Goal: Information Seeking & Learning: Learn about a topic

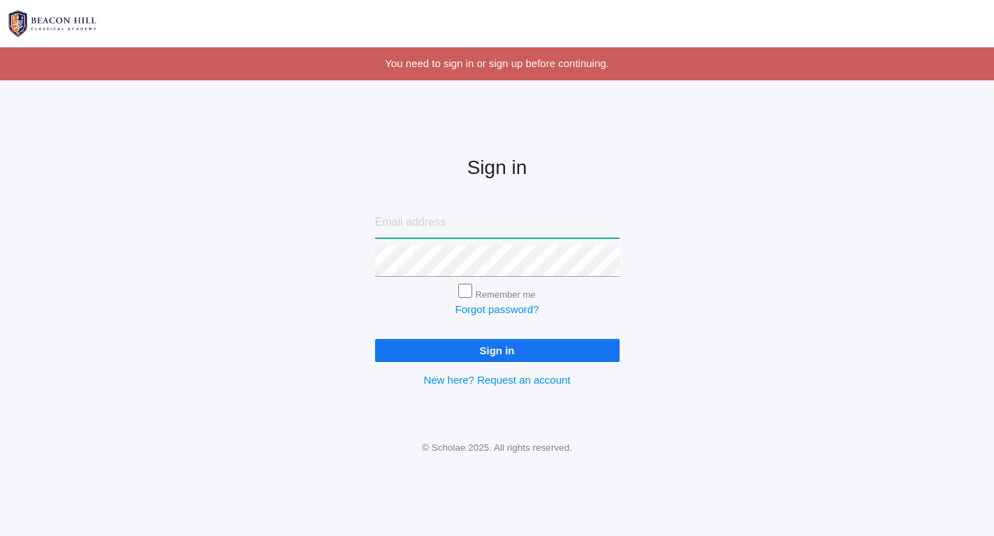
click at [441, 226] on input "email" at bounding box center [497, 222] width 244 height 31
type input "alyssafpedrick@gmail.com"
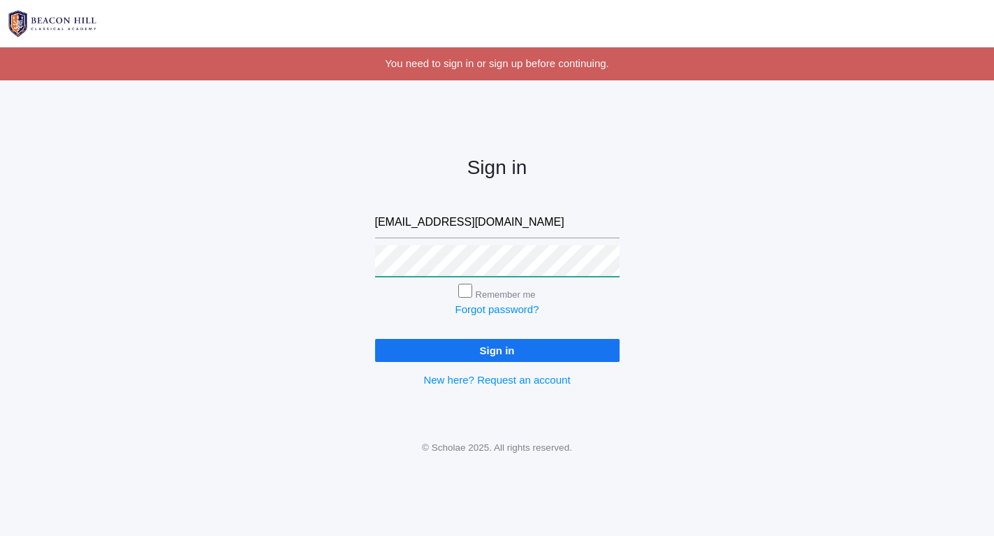
click at [496, 347] on input "Sign in" at bounding box center [497, 350] width 244 height 23
click at [262, 251] on div "Sign in alyssafpedrick@gmail.com Remember me Forgot password? Sign in New here?…" at bounding box center [497, 260] width 994 height 325
click at [496, 347] on input "Sign in" at bounding box center [497, 350] width 244 height 23
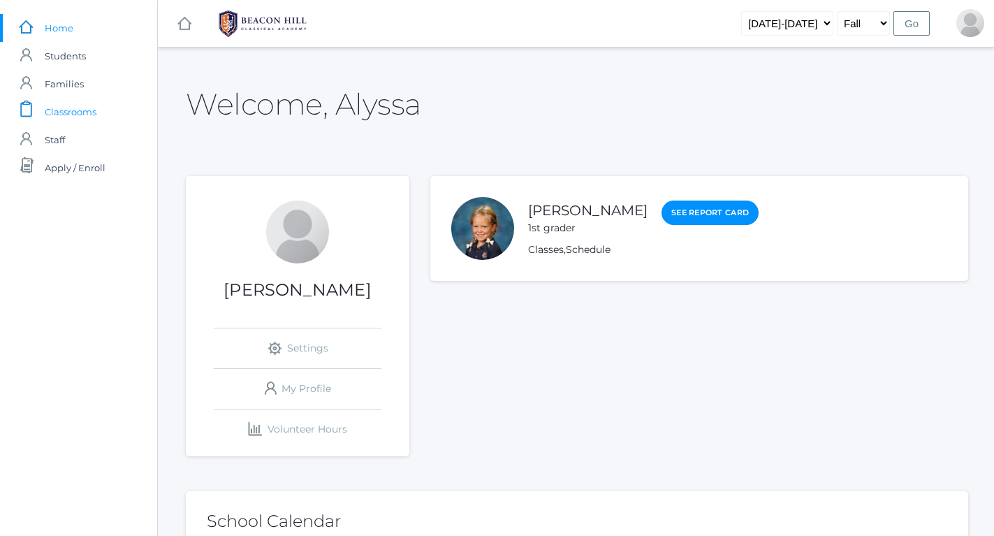
drag, startPoint x: 790, startPoint y: 1, endPoint x: 80, endPoint y: 116, distance: 719.9
click at [80, 116] on span "Classrooms" at bounding box center [71, 112] width 52 height 28
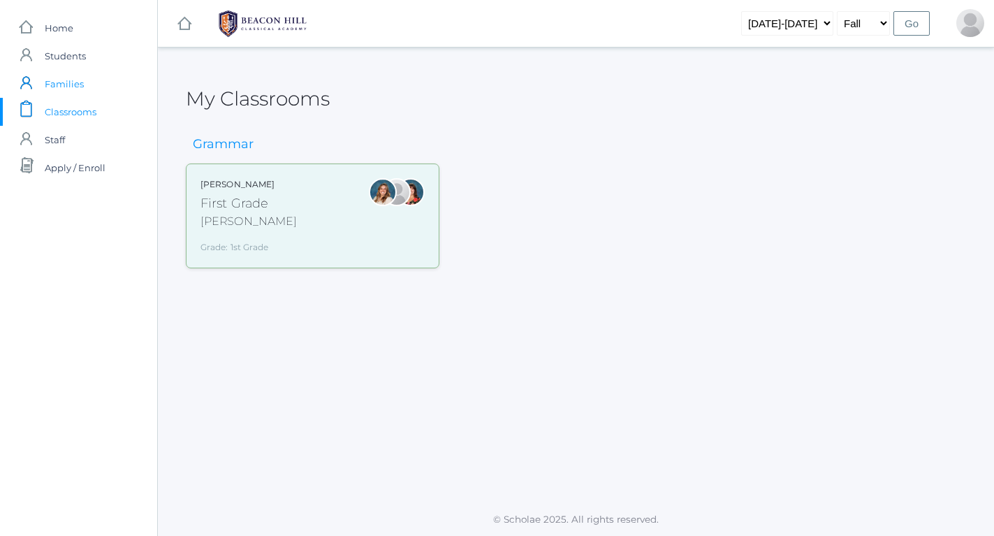
drag, startPoint x: 80, startPoint y: 116, endPoint x: 47, endPoint y: 73, distance: 54.3
click at [47, 73] on span "Families" at bounding box center [64, 84] width 39 height 28
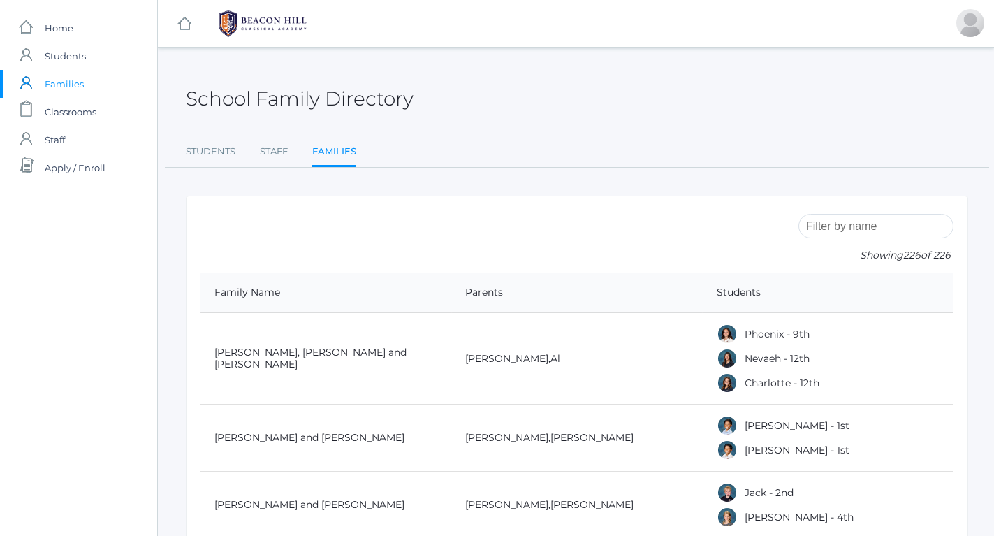
click at [54, 61] on span "Students" at bounding box center [65, 56] width 41 height 28
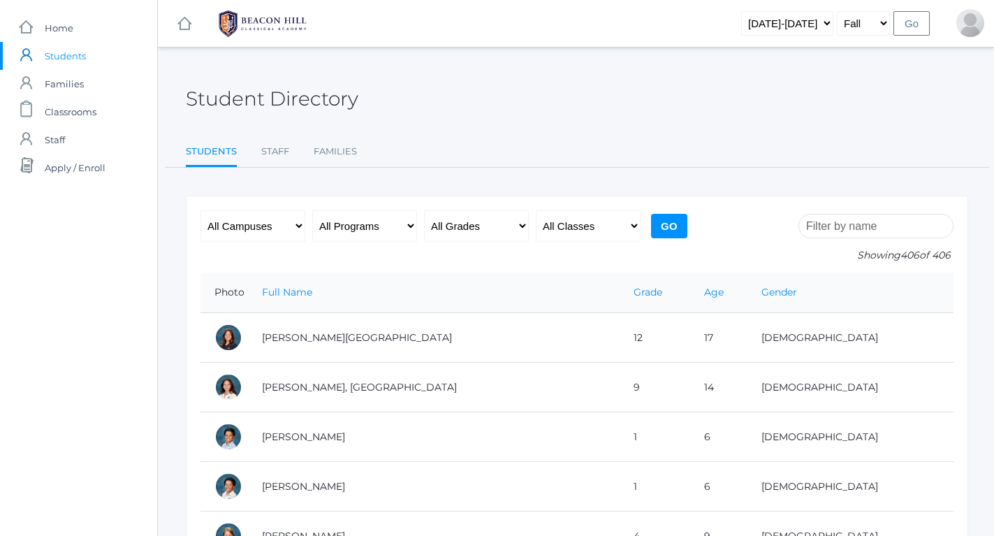
click at [54, 52] on span "Students" at bounding box center [65, 56] width 41 height 28
drag, startPoint x: 47, startPoint y: 73, endPoint x: 51, endPoint y: 23, distance: 49.7
click at [51, 23] on span "Home" at bounding box center [59, 28] width 29 height 28
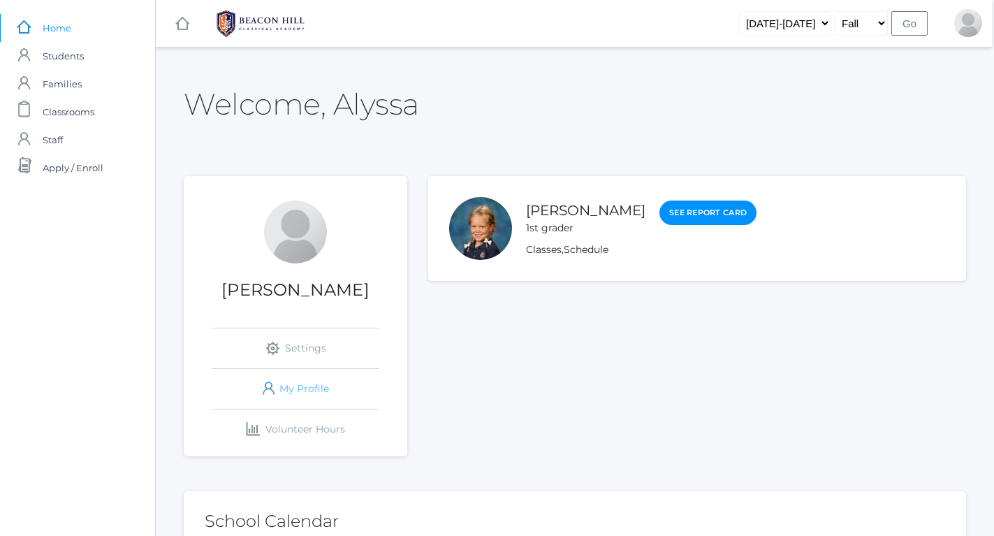
scroll to position [0, 2]
click at [73, 109] on span "Classrooms" at bounding box center [69, 112] width 52 height 28
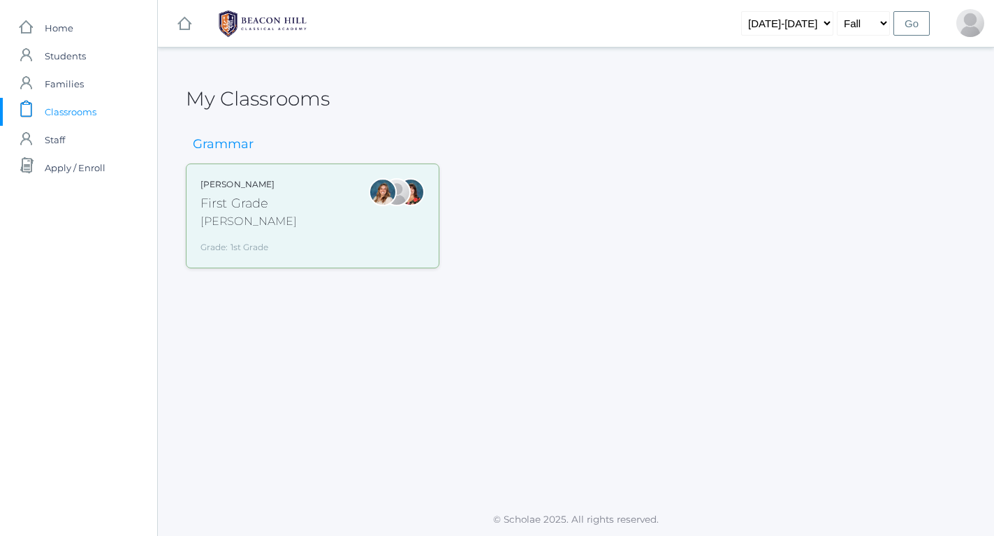
drag, startPoint x: 73, startPoint y: 109, endPoint x: 265, endPoint y: 205, distance: 215.4
click at [265, 205] on div "First Grade" at bounding box center [248, 203] width 96 height 19
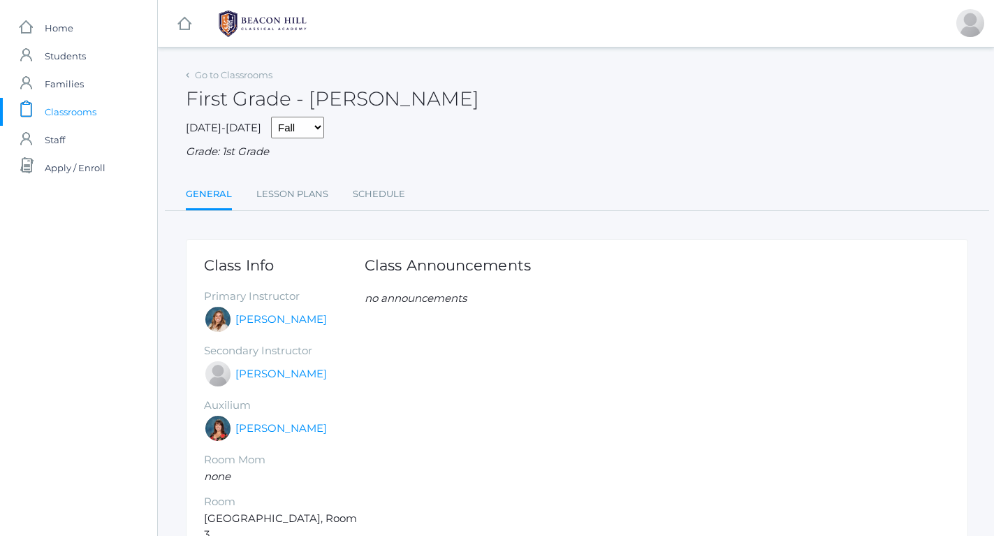
click at [68, 62] on span "Students" at bounding box center [65, 56] width 41 height 28
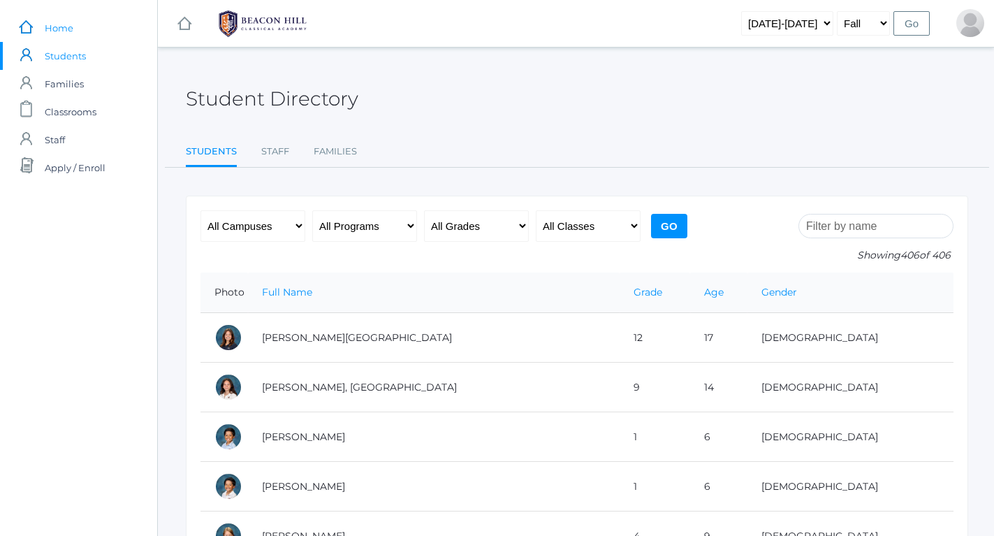
drag, startPoint x: 0, startPoint y: 0, endPoint x: 66, endPoint y: 23, distance: 70.2
click at [66, 23] on span "Home" at bounding box center [59, 28] width 29 height 28
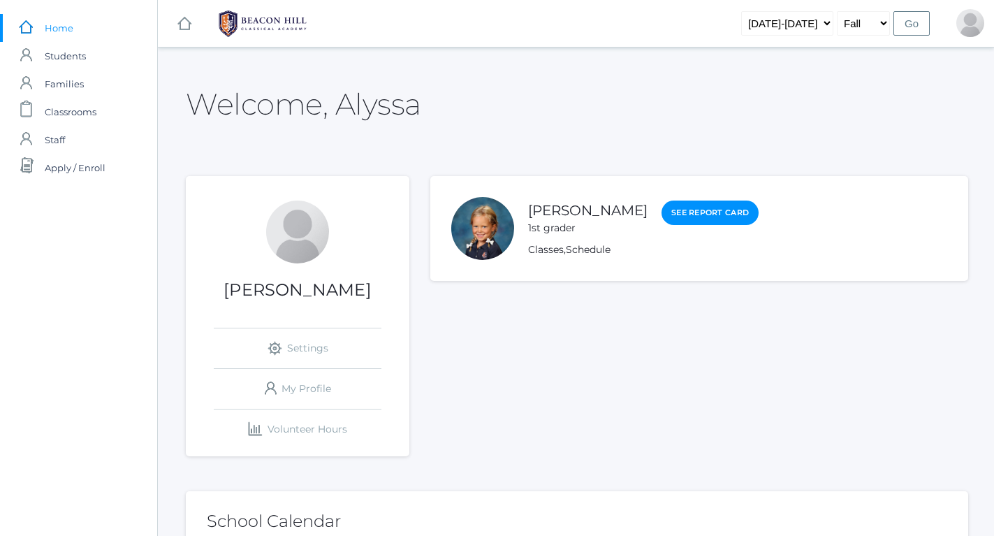
drag, startPoint x: 66, startPoint y: 23, endPoint x: 542, endPoint y: 221, distance: 514.9
click at [542, 221] on div "1st grader" at bounding box center [587, 228] width 119 height 15
drag, startPoint x: 542, startPoint y: 221, endPoint x: 482, endPoint y: 230, distance: 60.7
click at [482, 230] on div at bounding box center [482, 228] width 63 height 63
drag, startPoint x: 482, startPoint y: 230, endPoint x: 547, endPoint y: 259, distance: 71.9
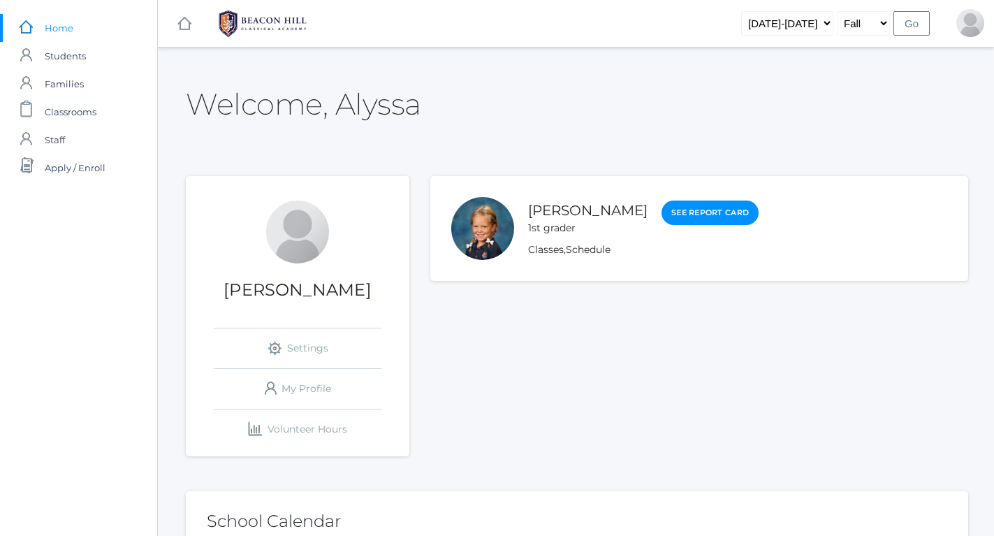
click at [547, 259] on li "Emery Pedrick 1st grader See Report Card Classes , Schedule" at bounding box center [699, 228] width 538 height 105
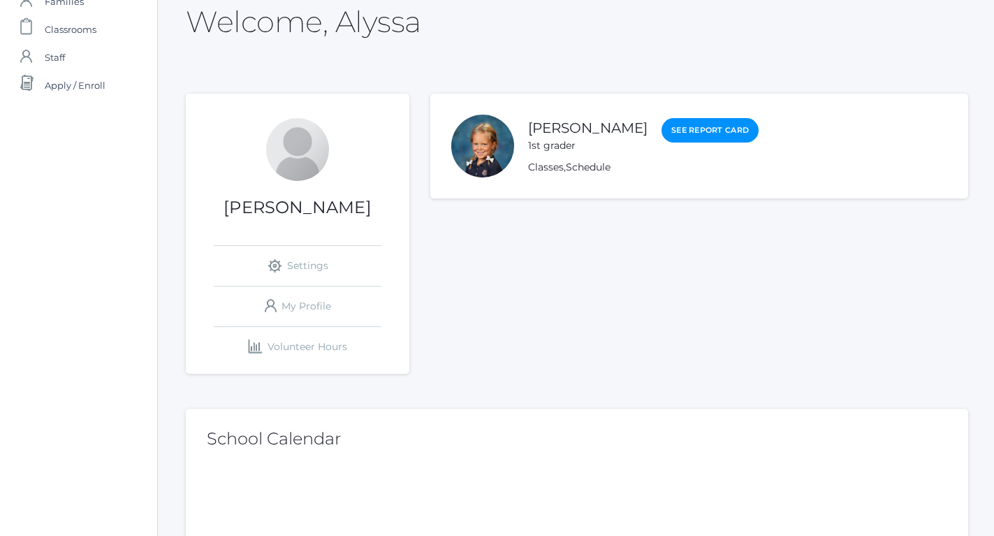
scroll to position [73, 0]
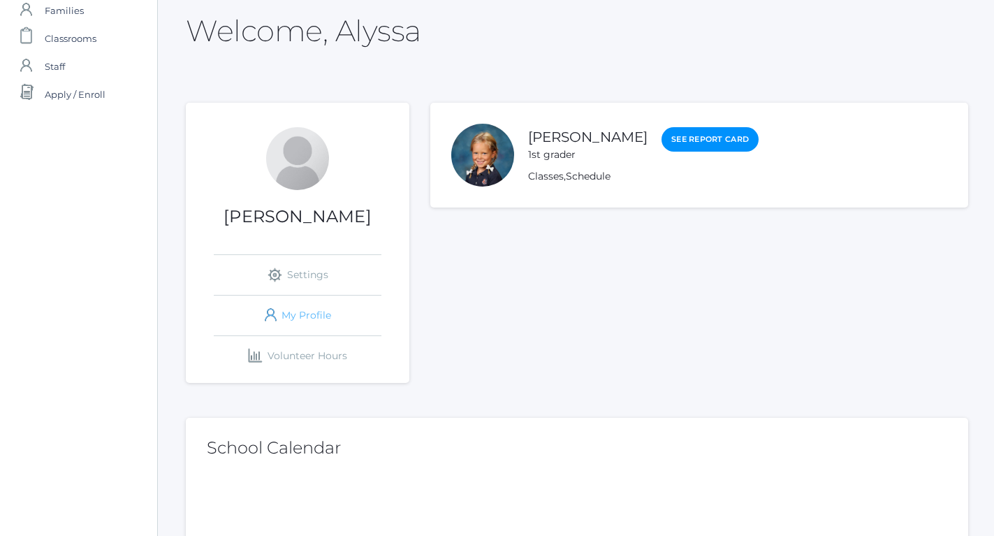
drag, startPoint x: 543, startPoint y: 241, endPoint x: 316, endPoint y: 311, distance: 237.4
click at [316, 311] on link "icons/user/plain Created with Sketch. My Profile" at bounding box center [298, 315] width 168 height 40
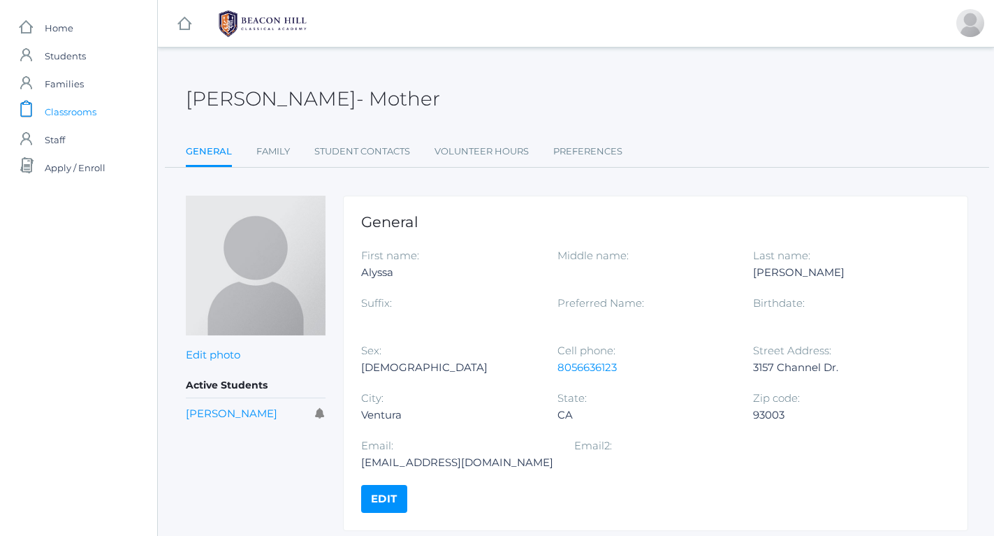
drag, startPoint x: 316, startPoint y: 311, endPoint x: 68, endPoint y: 111, distance: 318.3
click at [68, 111] on span "Classrooms" at bounding box center [71, 112] width 52 height 28
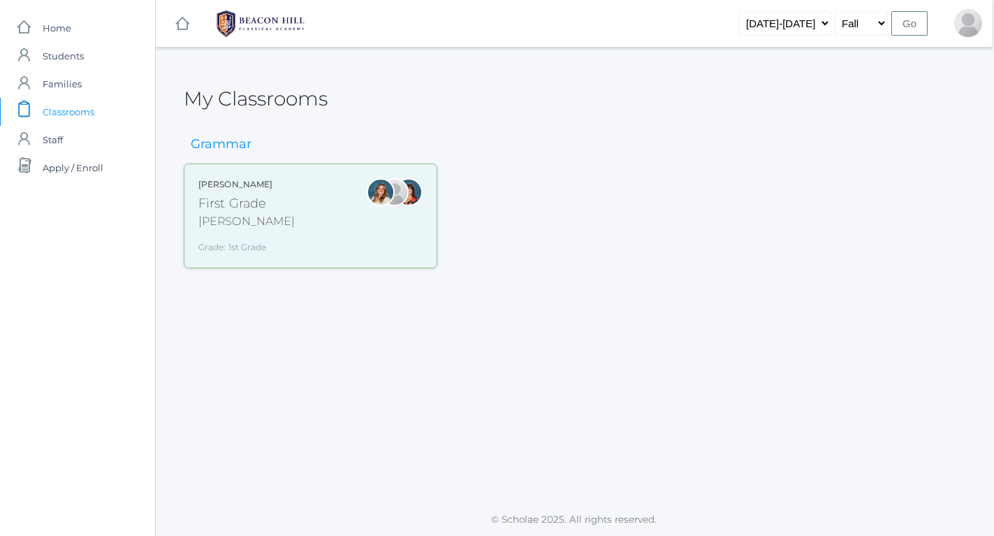
scroll to position [0, 2]
drag, startPoint x: 214, startPoint y: 275, endPoint x: 71, endPoint y: 27, distance: 285.9
click at [71, 27] on link "icons/ui/navigation/home Created with Sketch. Home" at bounding box center [76, 28] width 157 height 28
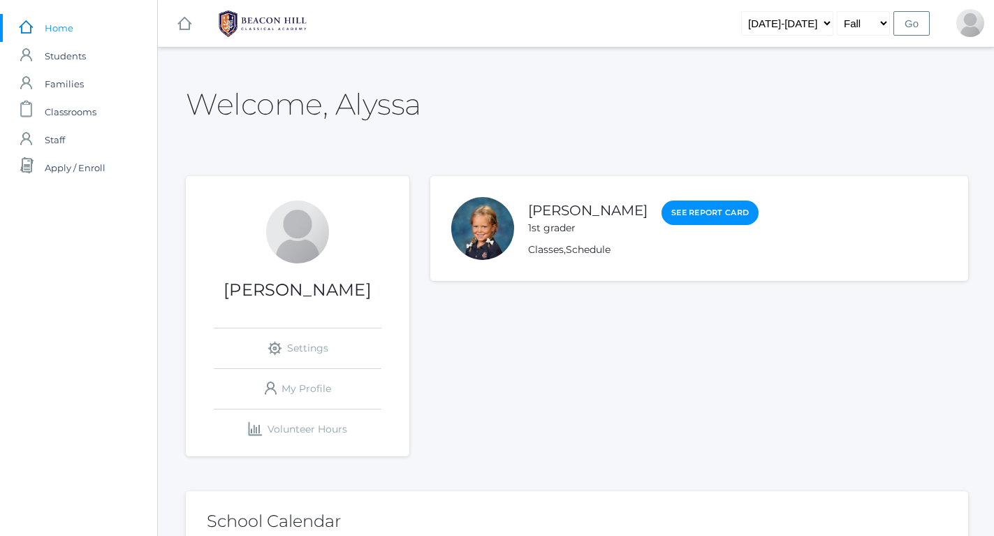
click at [71, 27] on span "Home" at bounding box center [59, 28] width 29 height 28
drag, startPoint x: 71, startPoint y: 27, endPoint x: 78, endPoint y: 64, distance: 37.7
click at [78, 64] on span "Students" at bounding box center [65, 56] width 41 height 28
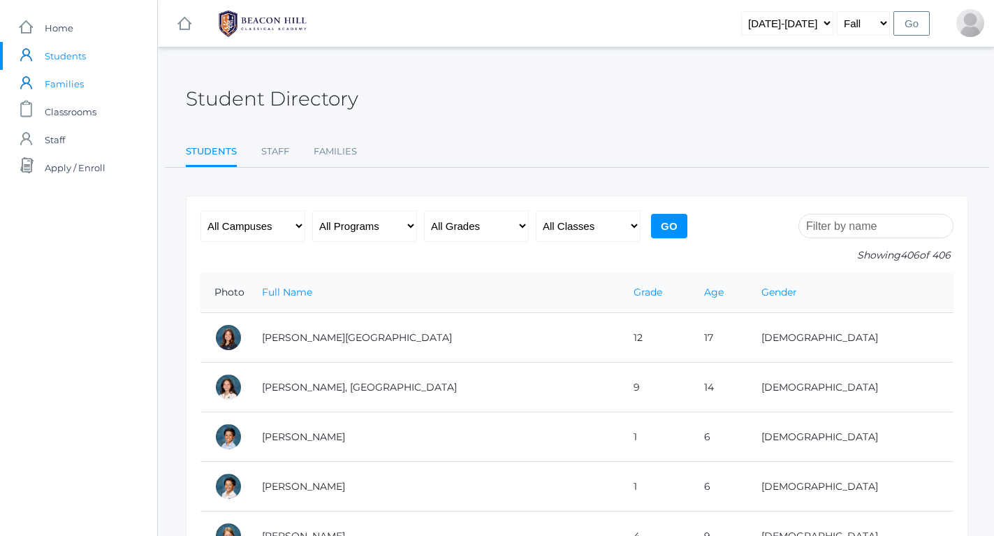
drag, startPoint x: 78, startPoint y: 64, endPoint x: 71, endPoint y: 73, distance: 11.6
click at [71, 73] on span "Families" at bounding box center [64, 84] width 39 height 28
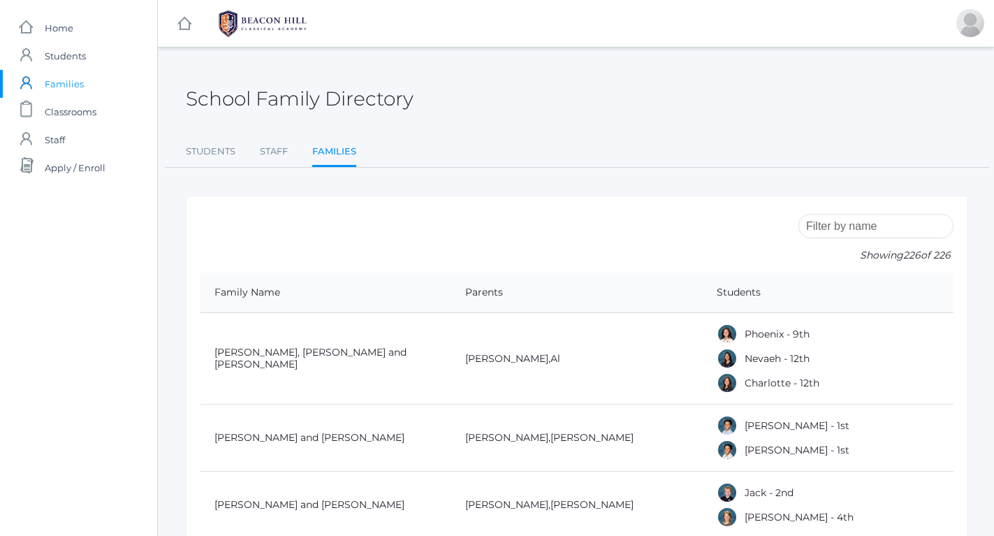
drag, startPoint x: 71, startPoint y: 73, endPoint x: 73, endPoint y: 91, distance: 17.5
click at [73, 91] on span "Families" at bounding box center [64, 84] width 39 height 28
click at [71, 110] on span "Classrooms" at bounding box center [71, 112] width 52 height 28
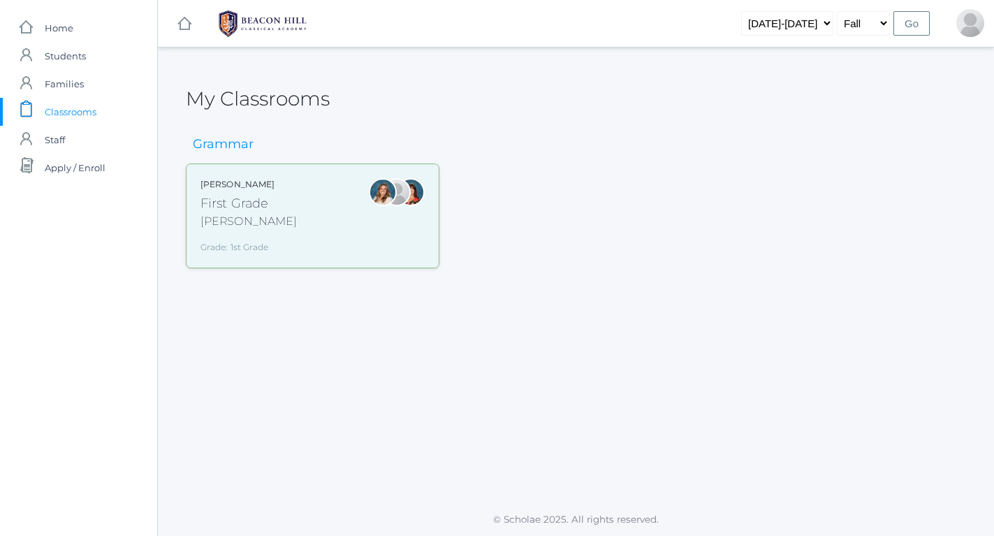
click at [59, 145] on span "Staff" at bounding box center [55, 140] width 20 height 28
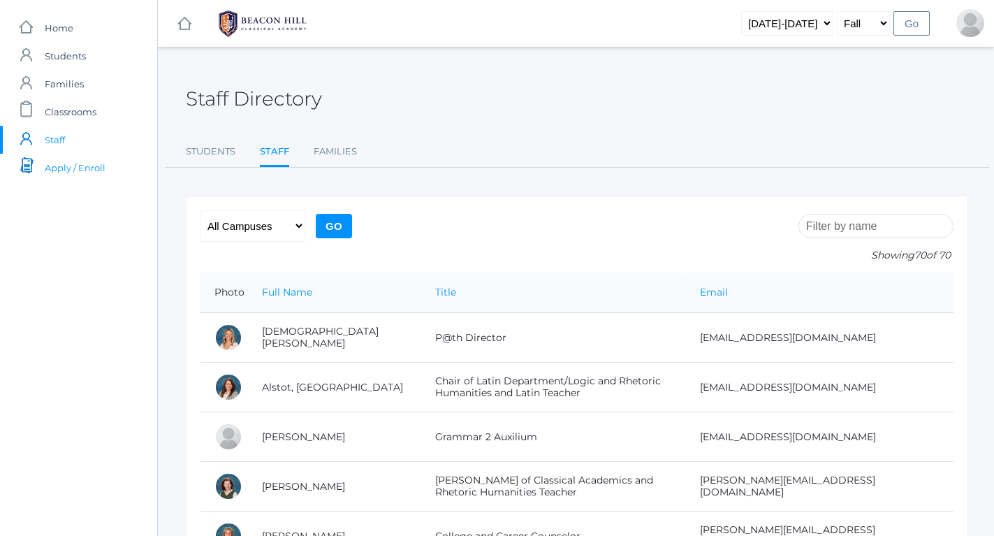
drag, startPoint x: 71, startPoint y: 118, endPoint x: 64, endPoint y: 175, distance: 57.6
click at [64, 175] on span "Apply / Enroll" at bounding box center [75, 168] width 61 height 28
drag, startPoint x: 64, startPoint y: 175, endPoint x: 69, endPoint y: 31, distance: 144.6
click at [69, 31] on span "Home" at bounding box center [59, 28] width 29 height 28
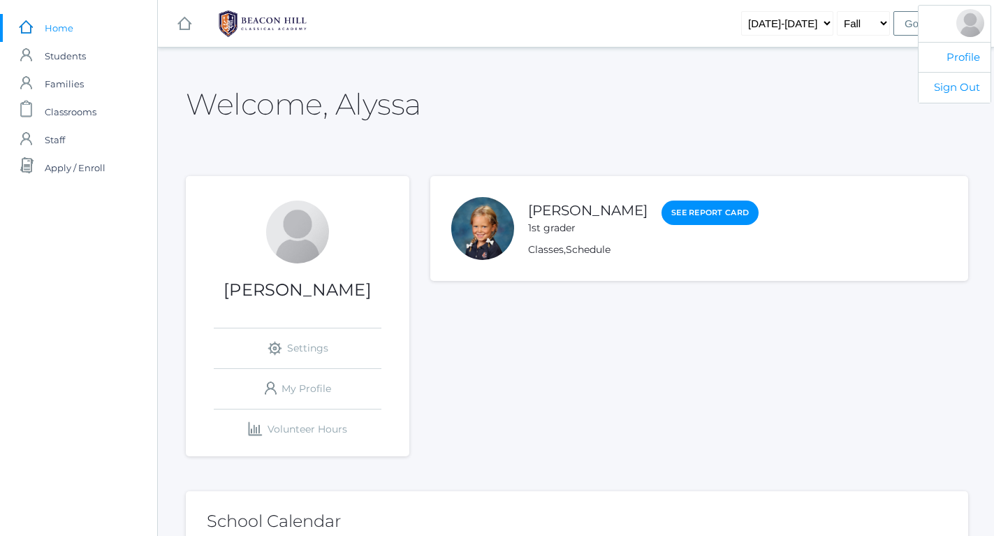
drag, startPoint x: 69, startPoint y: 31, endPoint x: 967, endPoint y: 22, distance: 897.9
click at [967, 22] on div at bounding box center [970, 23] width 28 height 28
drag, startPoint x: 967, startPoint y: 22, endPoint x: 903, endPoint y: 116, distance: 113.5
click at [903, 116] on div "Welcome, Alyssa" at bounding box center [577, 96] width 782 height 62
drag, startPoint x: 903, startPoint y: 116, endPoint x: 633, endPoint y: 241, distance: 297.1
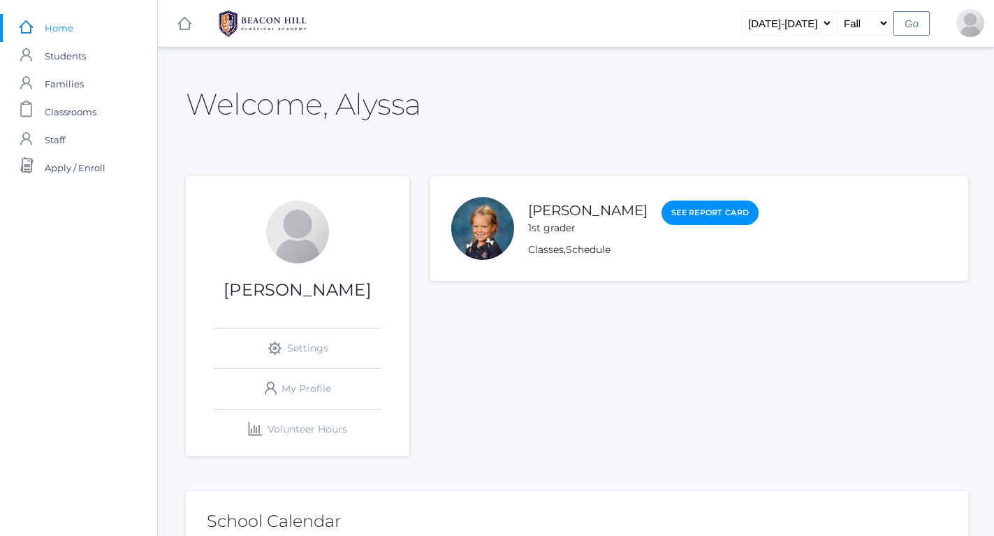
click at [633, 241] on div "Emery Pedrick 1st grader See Report Card Classes , Schedule" at bounding box center [643, 228] width 230 height 57
click at [294, 388] on link "icons/user/plain Created with Sketch. My Profile" at bounding box center [298, 389] width 168 height 40
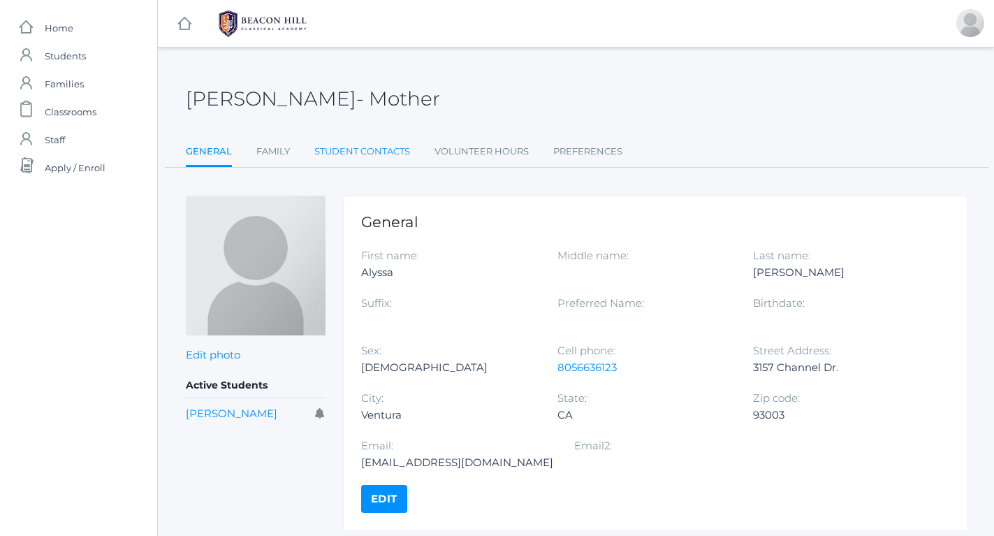
drag, startPoint x: 270, startPoint y: 406, endPoint x: 348, endPoint y: 140, distance: 277.3
click at [348, 140] on link "Student Contacts" at bounding box center [362, 152] width 96 height 28
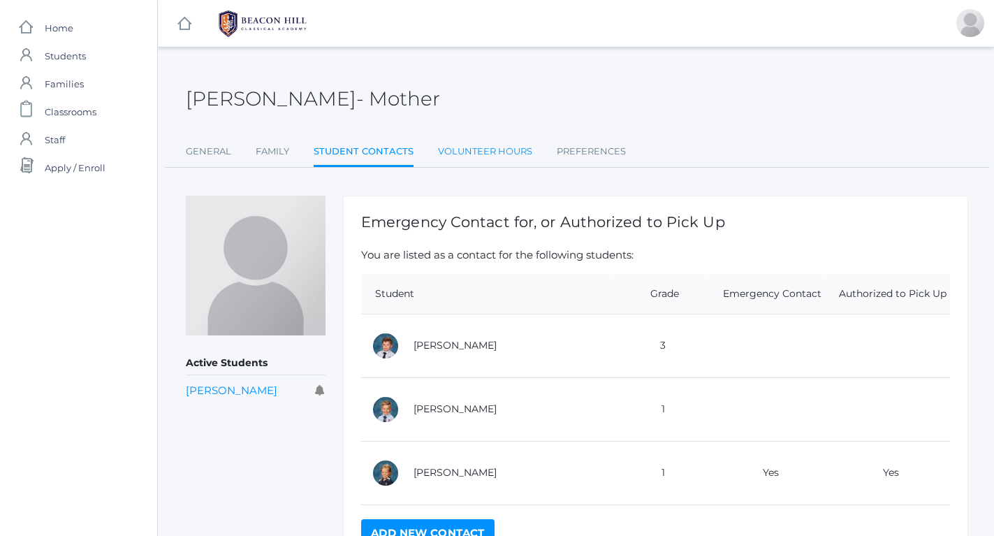
drag, startPoint x: 348, startPoint y: 140, endPoint x: 481, endPoint y: 155, distance: 134.2
click at [481, 155] on link "Volunteer Hours" at bounding box center [485, 152] width 94 height 28
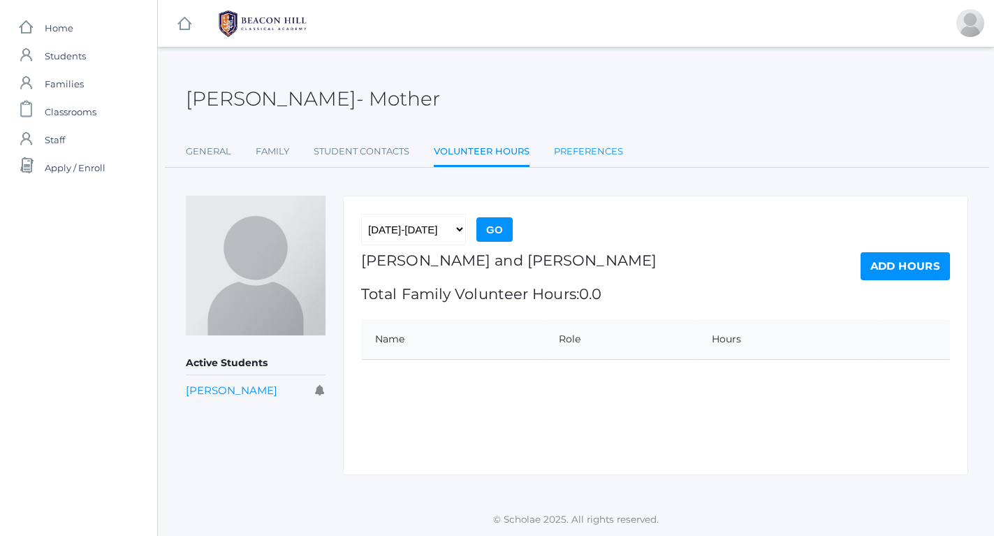
drag, startPoint x: 481, startPoint y: 155, endPoint x: 563, endPoint y: 150, distance: 82.5
click at [563, 150] on link "Preferences" at bounding box center [588, 152] width 69 height 28
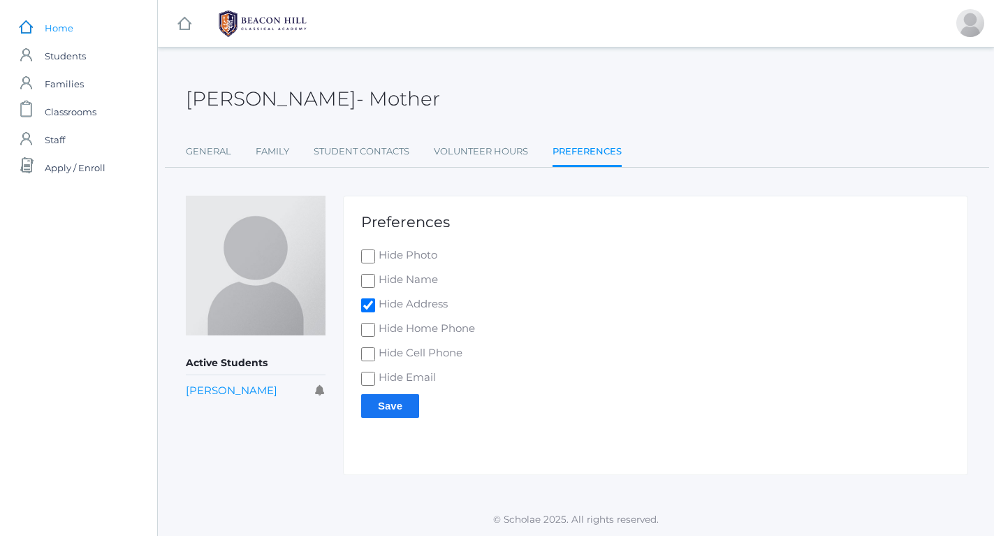
drag, startPoint x: 563, startPoint y: 150, endPoint x: 52, endPoint y: 23, distance: 526.6
click at [52, 23] on span "Home" at bounding box center [59, 28] width 29 height 28
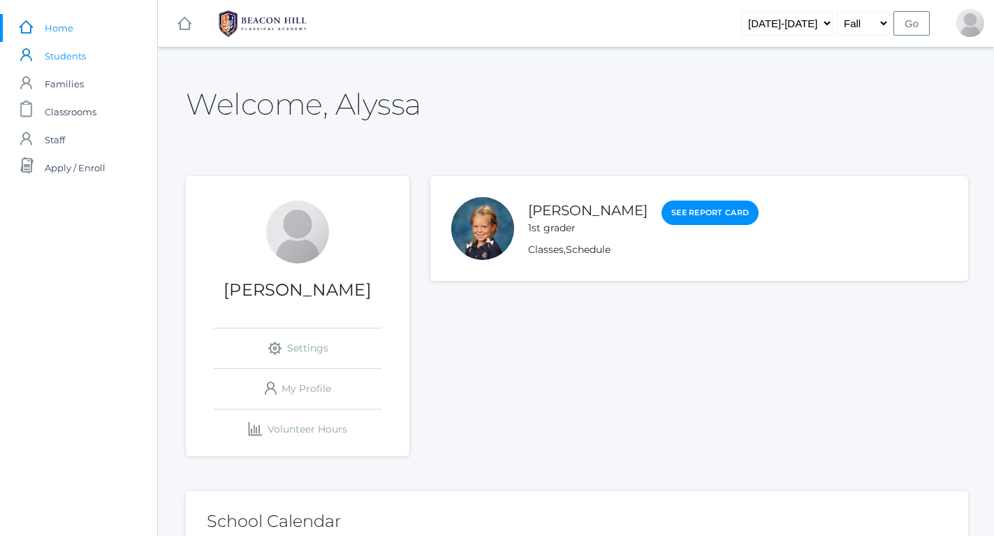
drag, startPoint x: 52, startPoint y: 23, endPoint x: 52, endPoint y: 48, distance: 25.1
click at [52, 48] on span "Students" at bounding box center [65, 56] width 41 height 28
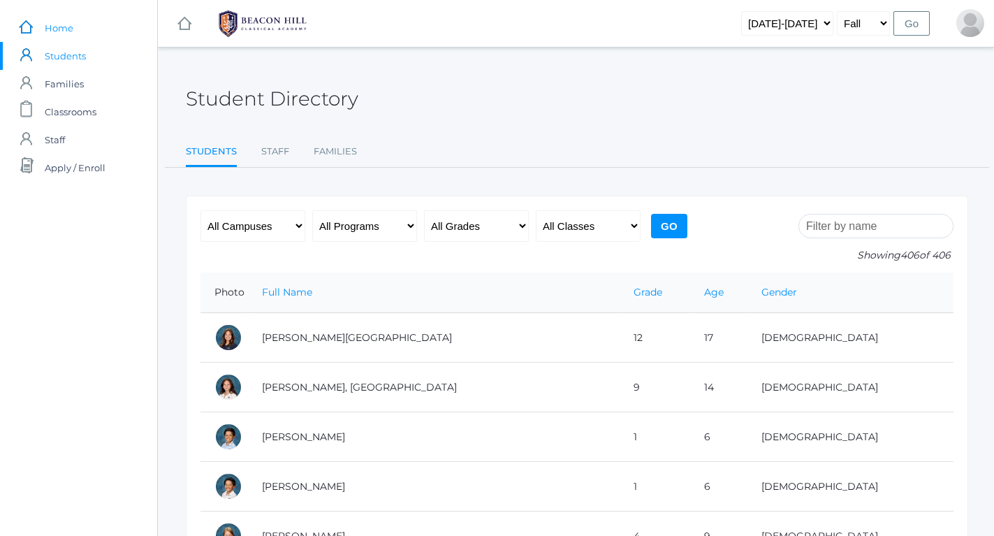
drag, startPoint x: 52, startPoint y: 48, endPoint x: 55, endPoint y: 38, distance: 10.8
click at [55, 38] on span "Home" at bounding box center [59, 28] width 29 height 28
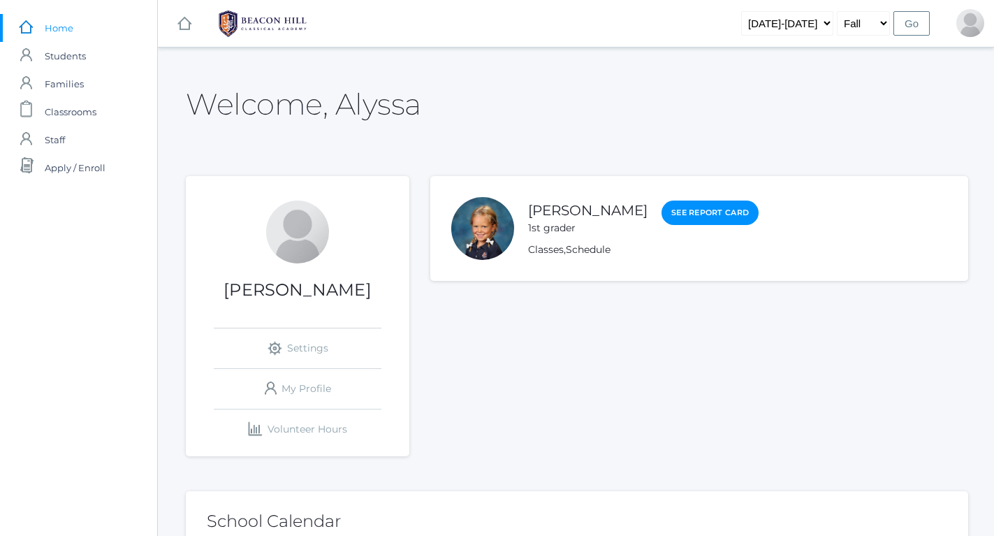
drag, startPoint x: 390, startPoint y: 330, endPoint x: 577, endPoint y: 232, distance: 210.8
click at [577, 232] on div "1st grader" at bounding box center [587, 228] width 119 height 15
click at [905, 31] on input "Go" at bounding box center [911, 23] width 36 height 24
drag, startPoint x: 0, startPoint y: 0, endPoint x: 186, endPoint y: 32, distance: 188.5
click at [186, 32] on link "icons/ui/navigation/home Created with Sketch." at bounding box center [184, 23] width 14 height 47
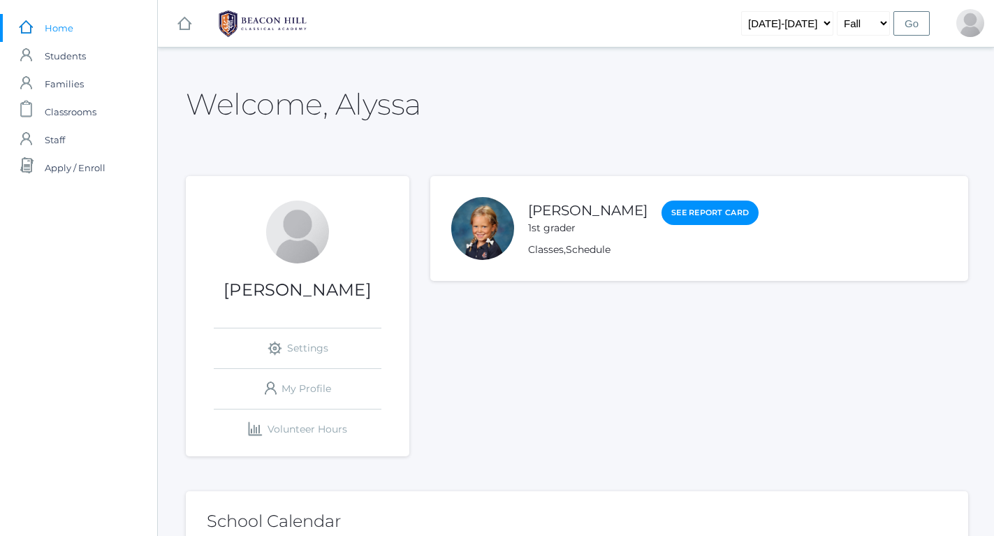
drag, startPoint x: 186, startPoint y: 32, endPoint x: 179, endPoint y: 24, distance: 9.9
click at [179, 24] on rect at bounding box center [184, 23] width 17 height 17
click at [561, 235] on div "Emery Pedrick 1st grader See Report Card Classes , Schedule" at bounding box center [643, 228] width 230 height 57
drag, startPoint x: 179, startPoint y: 24, endPoint x: 662, endPoint y: 216, distance: 519.3
click at [662, 216] on link "See Report Card" at bounding box center [709, 212] width 97 height 25
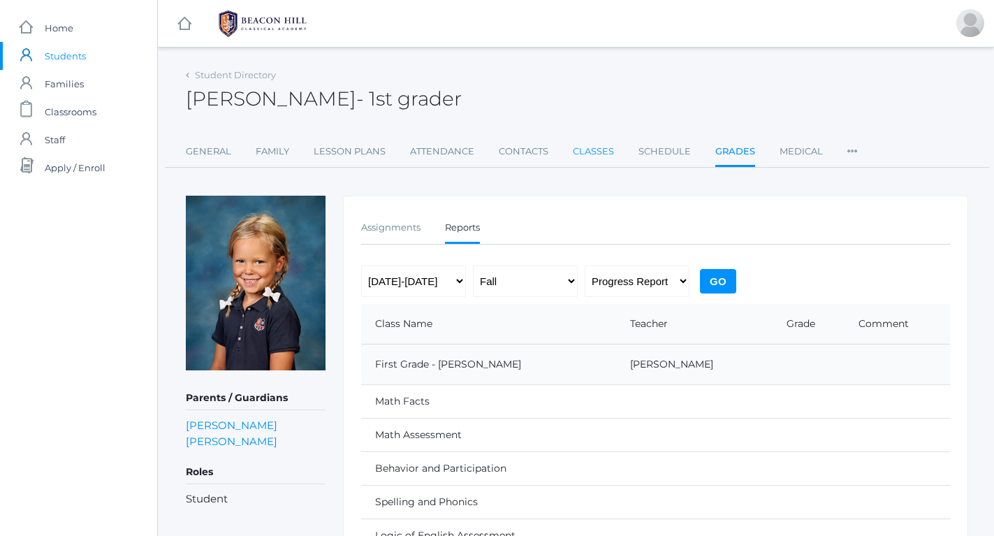
drag, startPoint x: 662, startPoint y: 216, endPoint x: 591, endPoint y: 149, distance: 98.3
click at [591, 149] on link "Classes" at bounding box center [593, 152] width 41 height 28
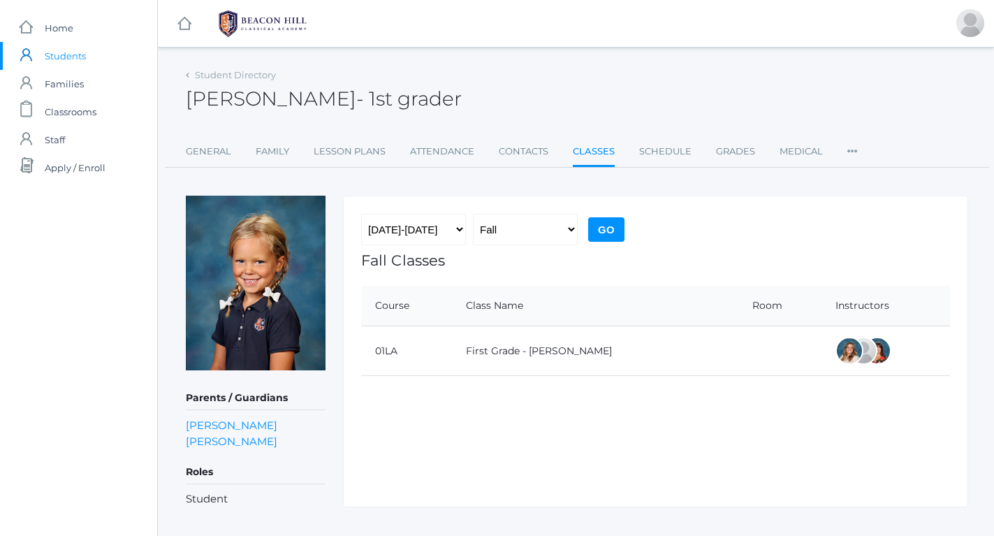
click at [492, 357] on td "First Grade - [PERSON_NAME]" at bounding box center [595, 351] width 286 height 50
drag, startPoint x: 591, startPoint y: 149, endPoint x: 71, endPoint y: 71, distance: 526.0
click at [71, 71] on span "Families" at bounding box center [64, 84] width 39 height 28
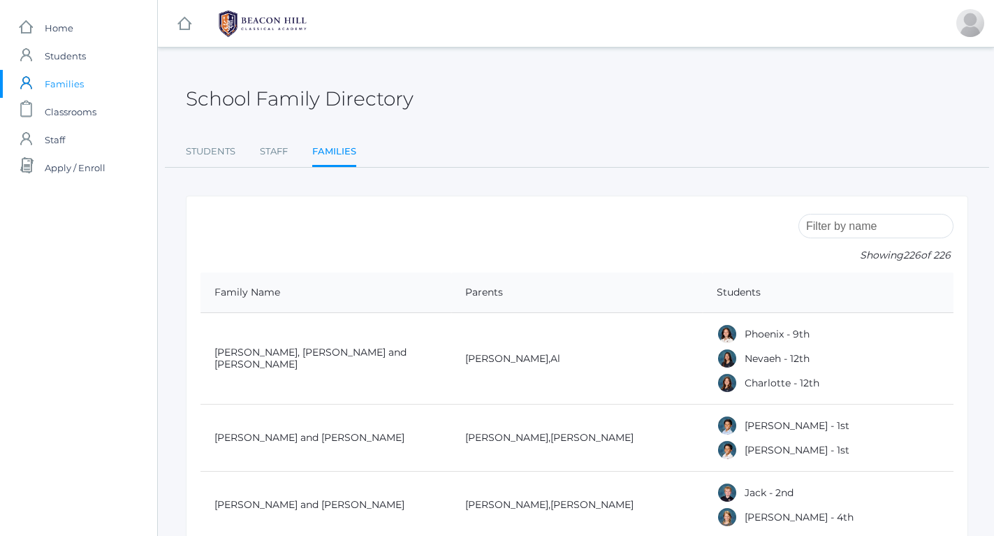
click at [66, 87] on span "Families" at bounding box center [64, 84] width 39 height 28
drag, startPoint x: 71, startPoint y: 71, endPoint x: 69, endPoint y: 115, distance: 44.0
click at [69, 115] on span "Classrooms" at bounding box center [71, 112] width 52 height 28
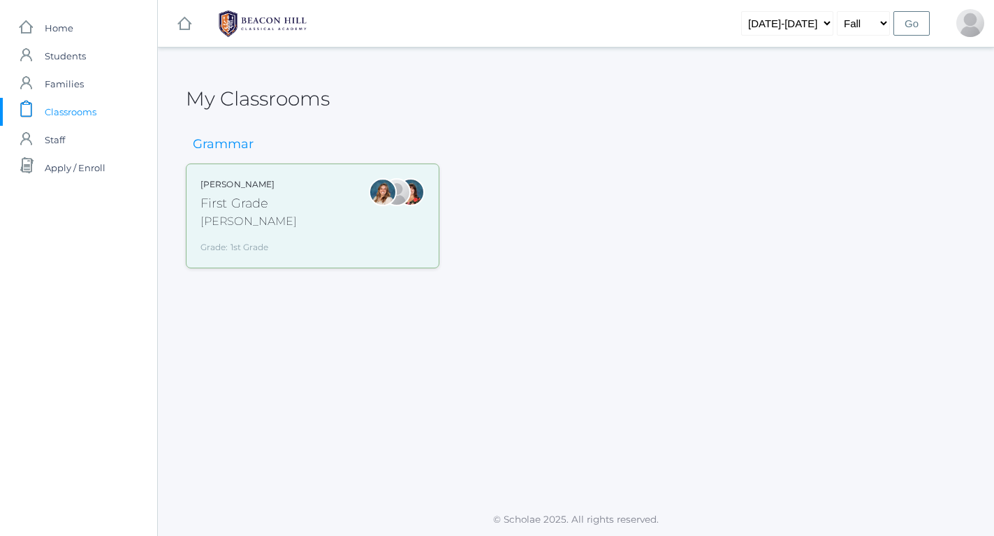
drag, startPoint x: 69, startPoint y: 115, endPoint x: 216, endPoint y: 135, distance: 148.7
click at [216, 135] on div "Grammar Liv Barber First Grade Barber Grade: 1st Grade 01LA" at bounding box center [577, 193] width 782 height 152
drag, startPoint x: 216, startPoint y: 135, endPoint x: 239, endPoint y: 214, distance: 82.9
click at [239, 214] on div "Barber" at bounding box center [248, 221] width 96 height 17
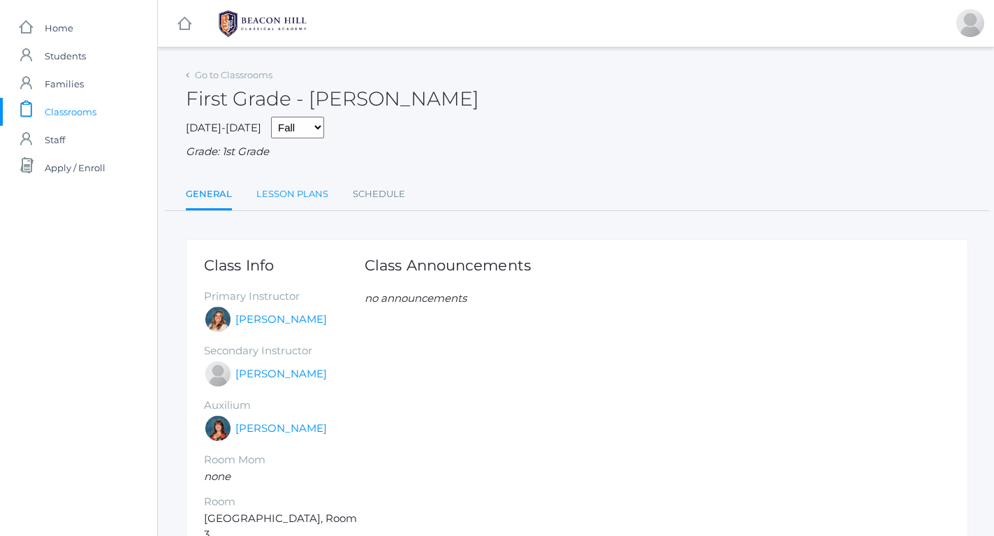
drag, startPoint x: 250, startPoint y: 302, endPoint x: 279, endPoint y: 184, distance: 120.9
click at [279, 184] on link "Lesson Plans" at bounding box center [292, 194] width 72 height 28
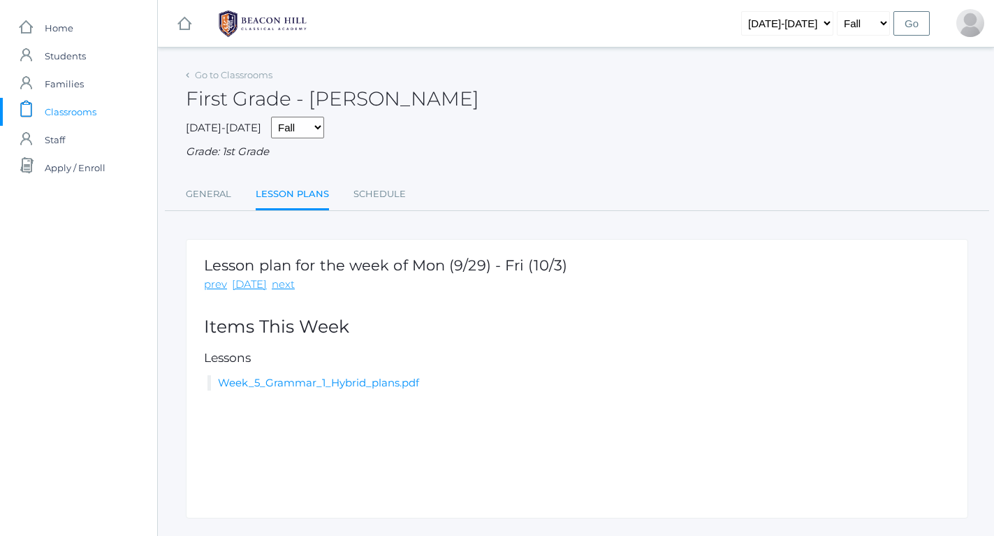
click at [291, 376] on link "Week_5_Grammar_1_Hybrid_plans.pdf" at bounding box center [318, 382] width 201 height 13
